Goal: Task Accomplishment & Management: Use online tool/utility

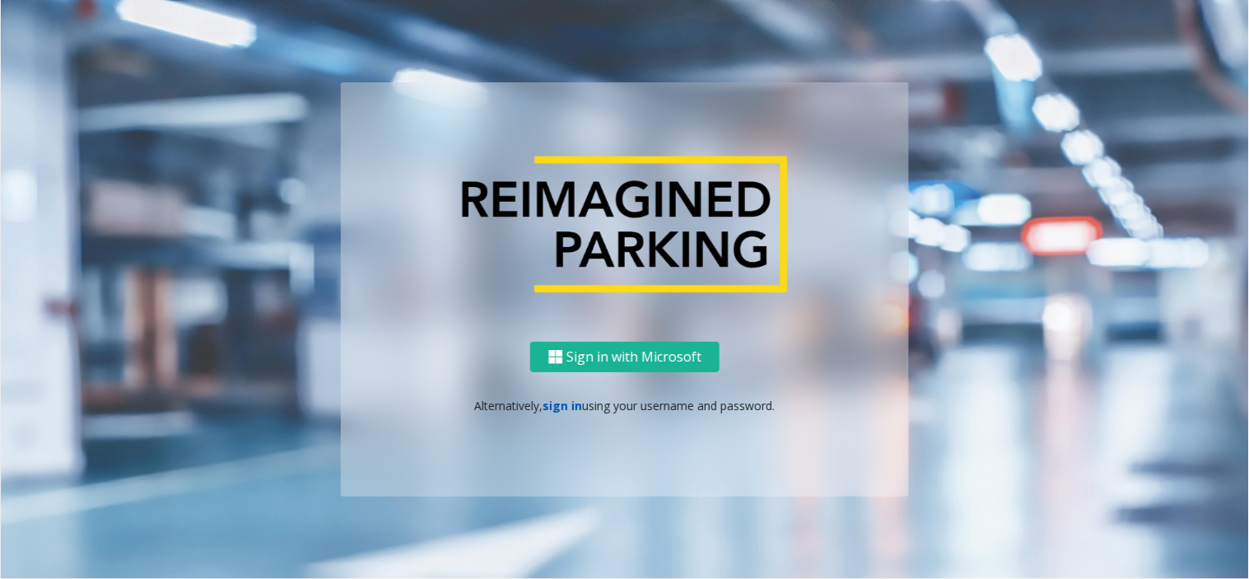
click at [554, 408] on link "sign in" at bounding box center [563, 406] width 40 height 16
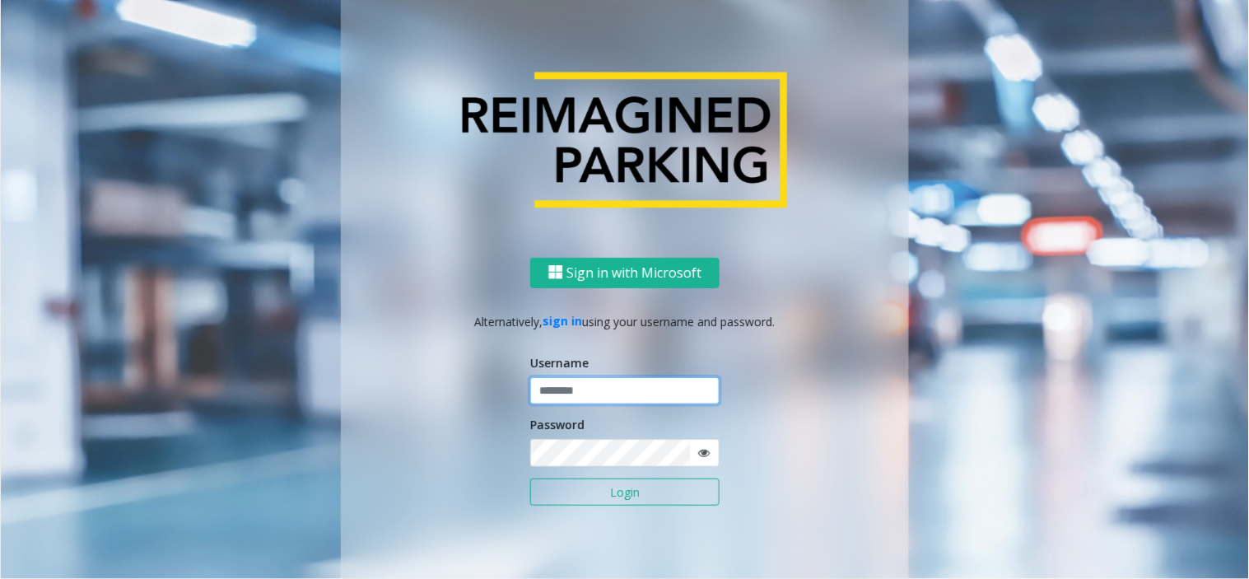
click at [613, 391] on input "text" at bounding box center [624, 391] width 189 height 28
type input "*******"
click at [622, 488] on button "Login" at bounding box center [624, 492] width 189 height 28
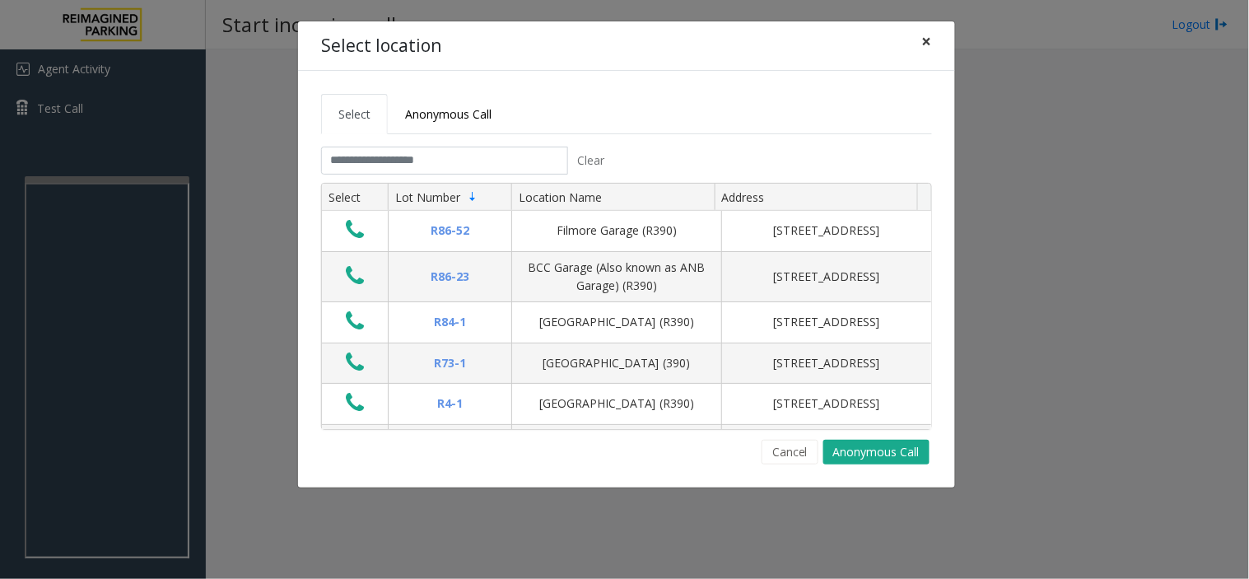
click at [926, 43] on span "×" at bounding box center [927, 41] width 10 height 23
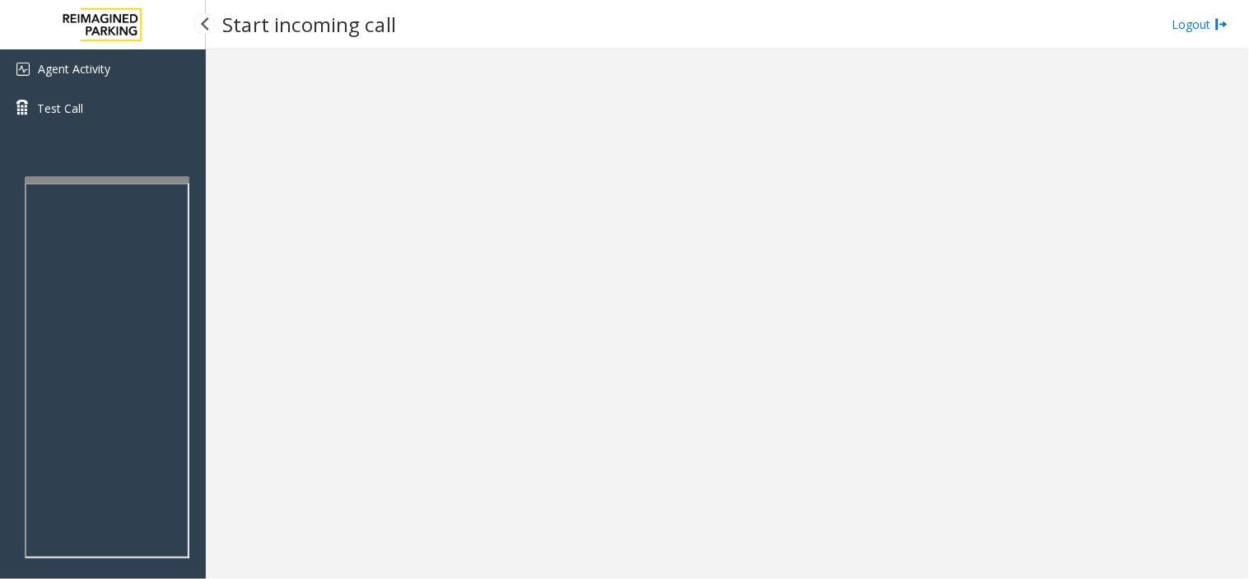
click at [105, 174] on div "Agent Activity Test Call" at bounding box center [103, 338] width 206 height 579
click at [101, 183] on iframe at bounding box center [107, 370] width 165 height 375
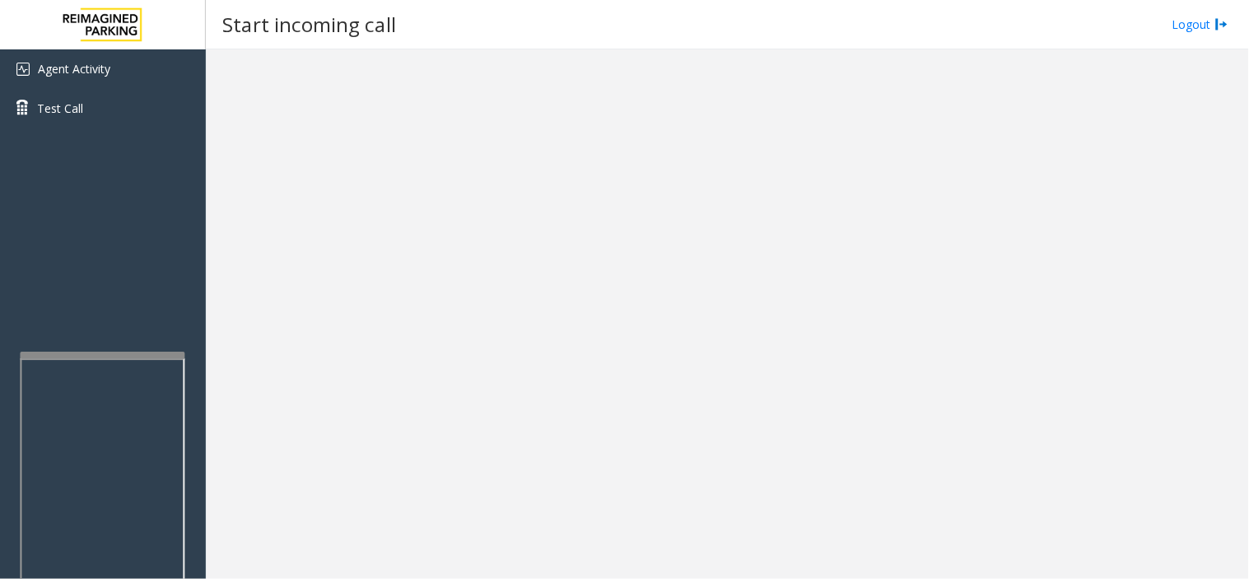
click at [96, 358] on div at bounding box center [102, 545] width 165 height 386
drag, startPoint x: 105, startPoint y: 307, endPoint x: 72, endPoint y: 319, distance: 34.9
click at [72, 319] on div "Agent Activity Test Call" at bounding box center [103, 338] width 206 height 579
drag, startPoint x: 431, startPoint y: 380, endPoint x: 428, endPoint y: 389, distance: 8.6
drag, startPoint x: 428, startPoint y: 389, endPoint x: 390, endPoint y: 457, distance: 78.1
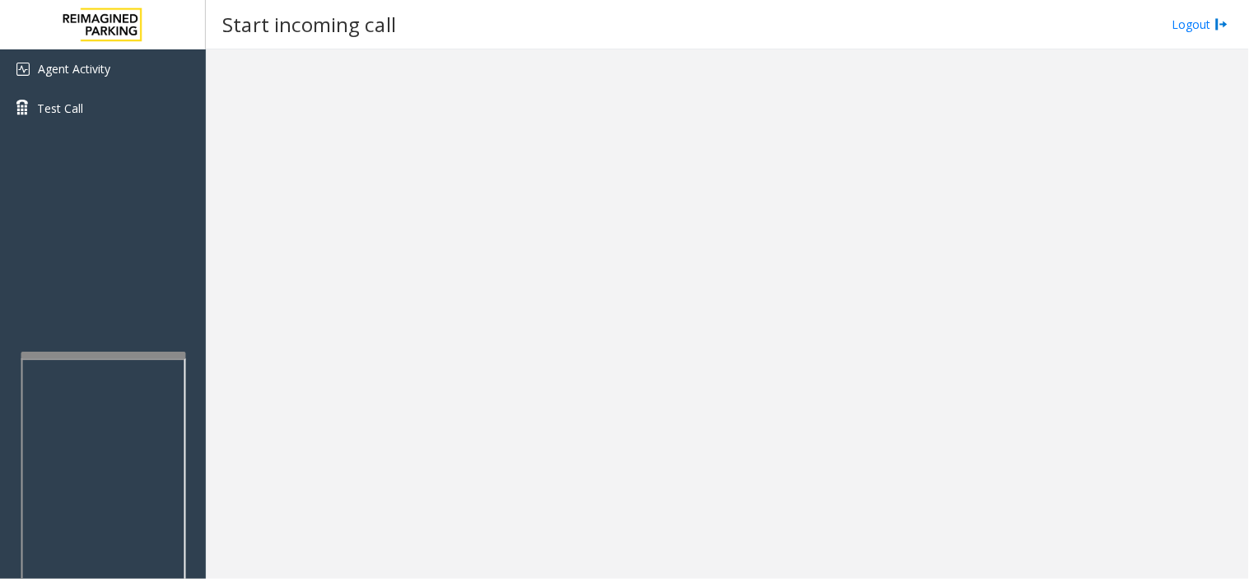
click at [390, 457] on div at bounding box center [727, 313] width 1043 height 529
click at [117, 315] on div "Agent Activity Test Call" at bounding box center [103, 338] width 206 height 579
drag, startPoint x: 712, startPoint y: 263, endPoint x: 660, endPoint y: 302, distance: 64.7
drag, startPoint x: 660, startPoint y: 302, endPoint x: 450, endPoint y: 422, distance: 241.5
click at [549, 351] on div at bounding box center [727, 313] width 1043 height 529
